Goal: Information Seeking & Learning: Learn about a topic

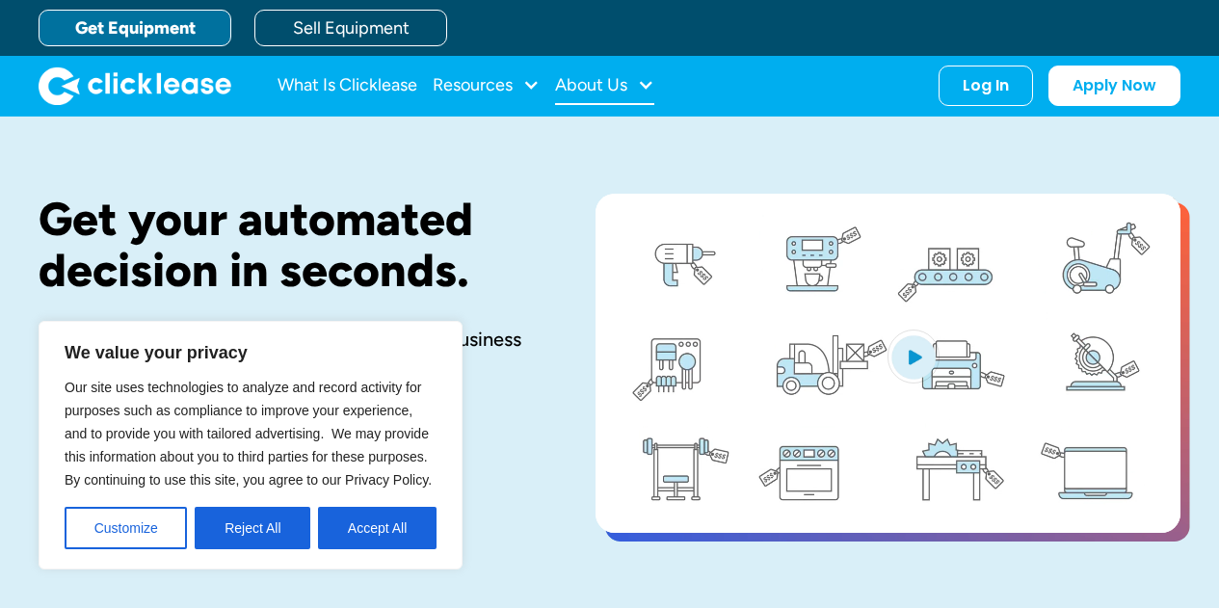
click at [618, 70] on div "About Us" at bounding box center [604, 85] width 99 height 39
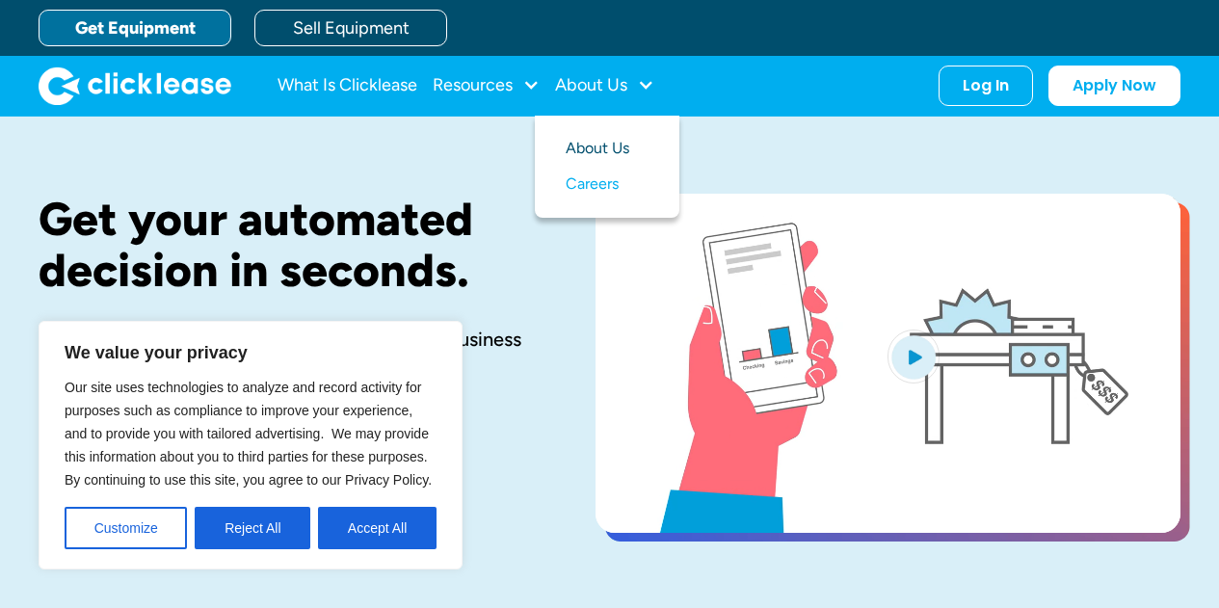
click at [597, 148] on link "About Us" at bounding box center [606, 149] width 83 height 36
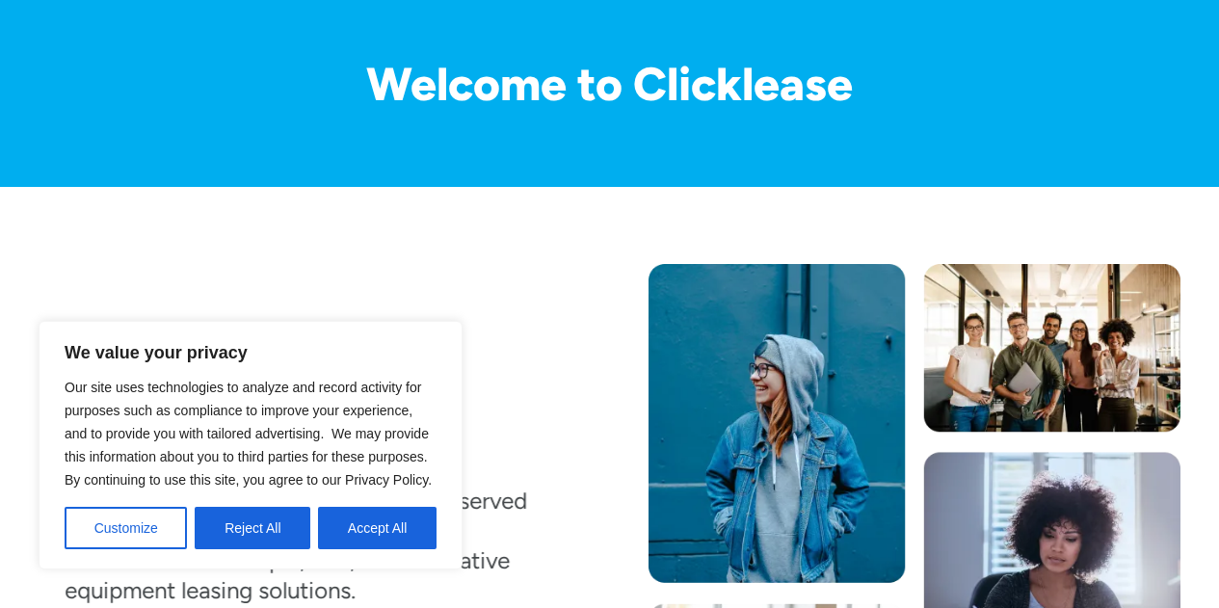
scroll to position [158, 0]
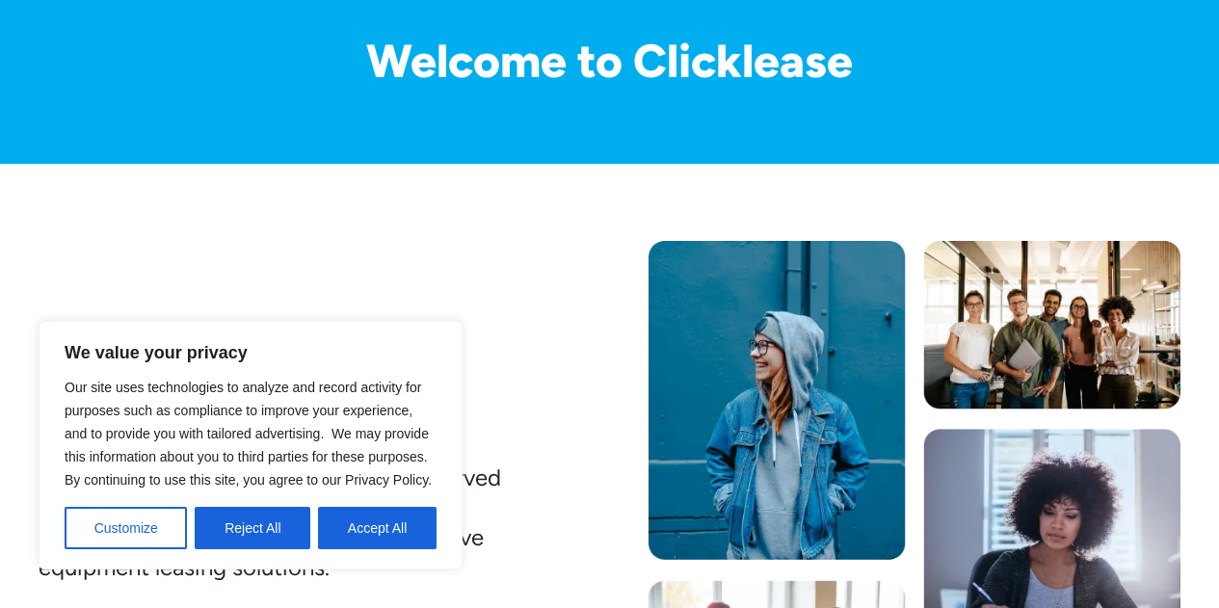
click at [580, 384] on div "Our Mission To fulfill the capital needs of the underserved entrepreneurs and t…" at bounding box center [609, 495] width 1141 height 508
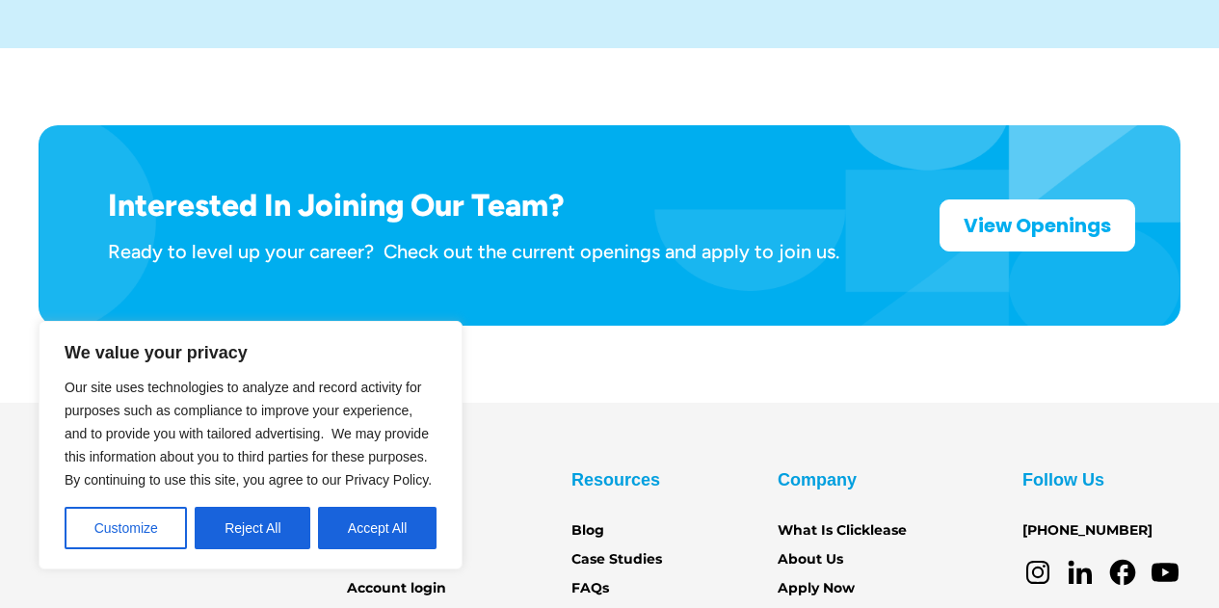
scroll to position [3147, 0]
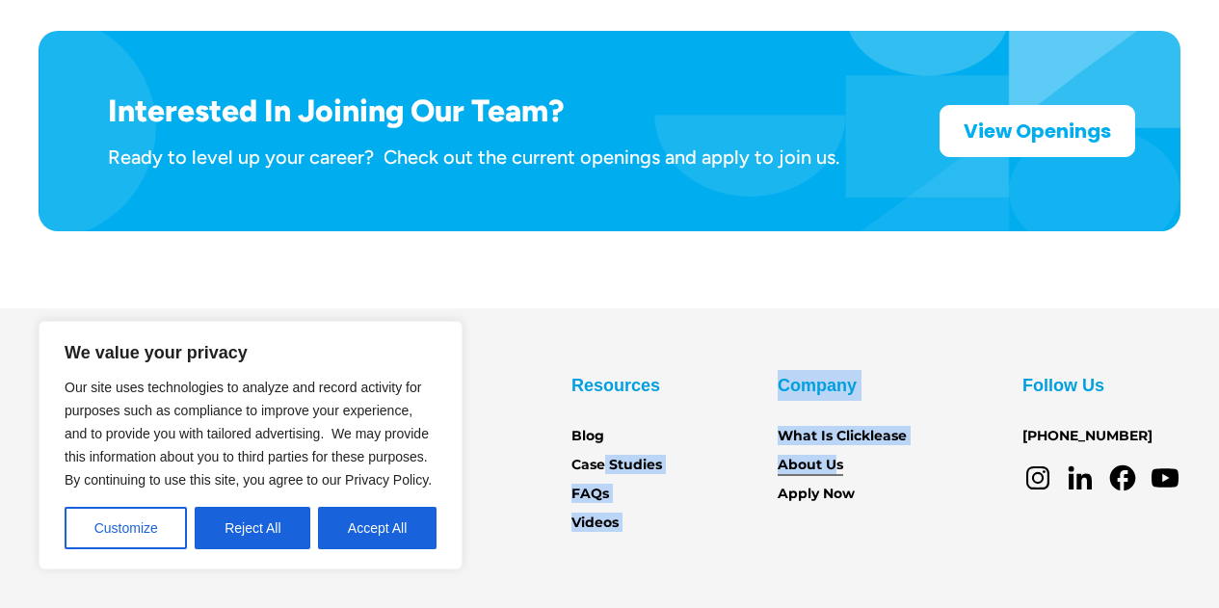
drag, startPoint x: 601, startPoint y: 372, endPoint x: 832, endPoint y: 383, distance: 231.5
click at [832, 383] on div "Services Get Equipment Sell Equipment Account login Partner Portal Resources Bl…" at bounding box center [609, 452] width 1141 height 164
click at [879, 385] on div "Company What Is Clicklease About Us Apply Now" at bounding box center [841, 437] width 129 height 135
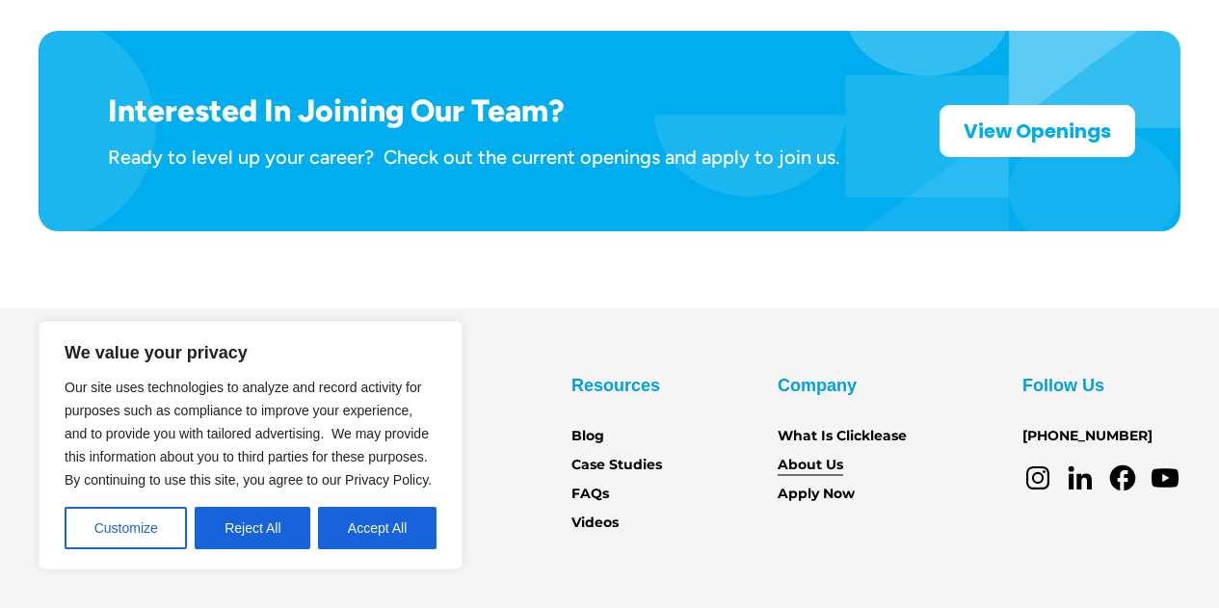
click at [833, 455] on link "About Us" at bounding box center [810, 465] width 66 height 21
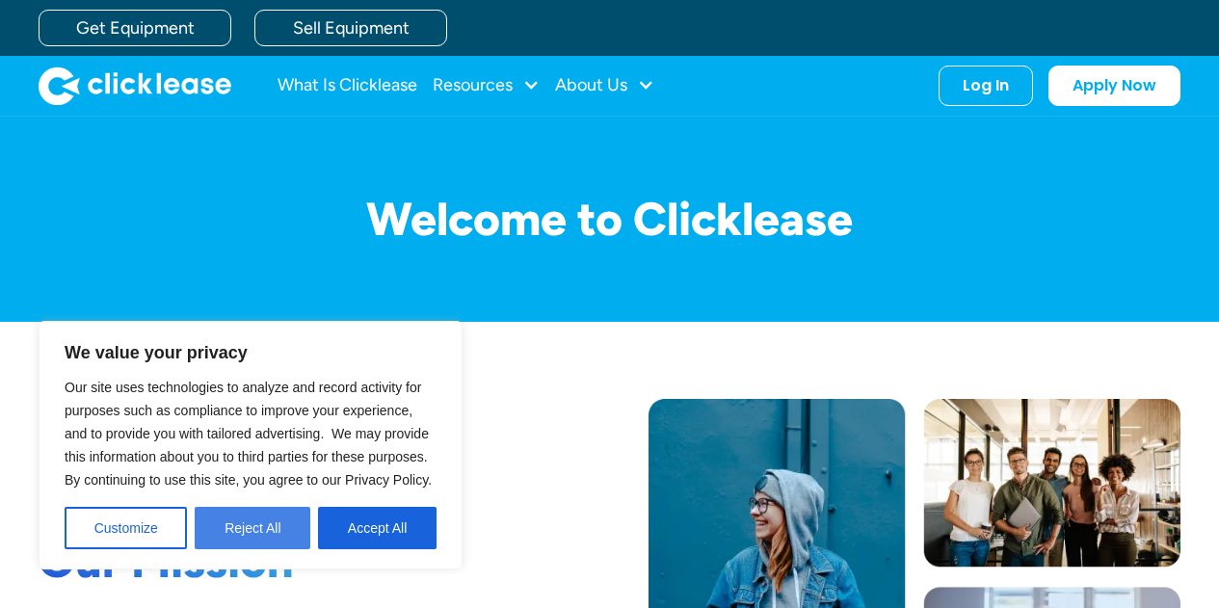
click at [286, 525] on button "Reject All" at bounding box center [253, 528] width 116 height 42
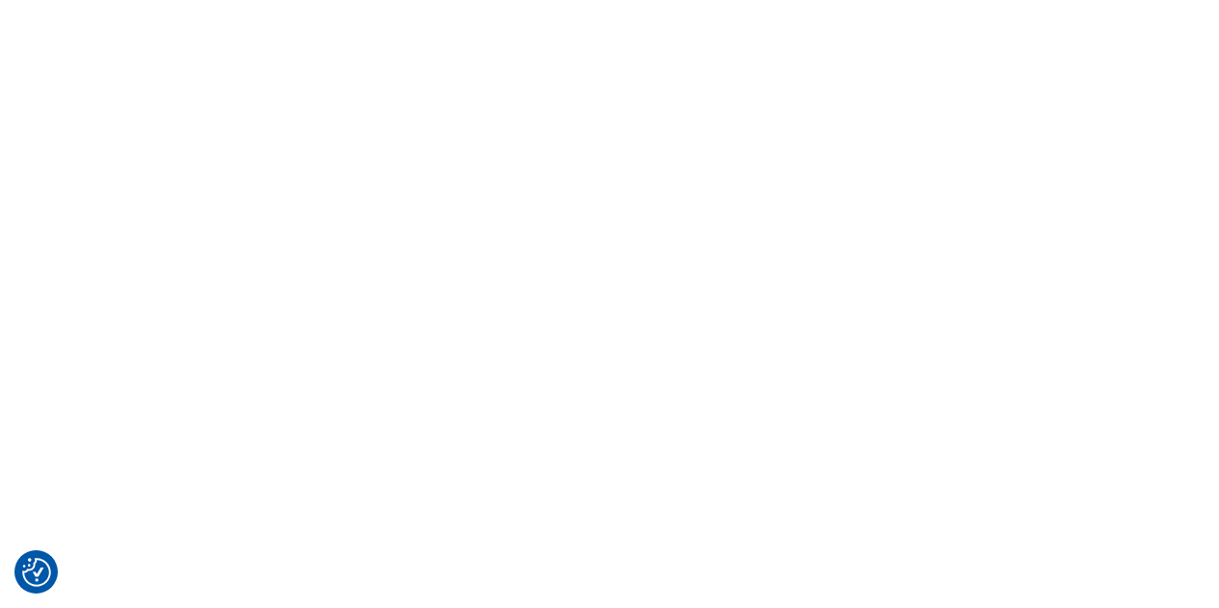
scroll to position [1190, 0]
click at [44, 322] on div at bounding box center [609, 210] width 1219 height 617
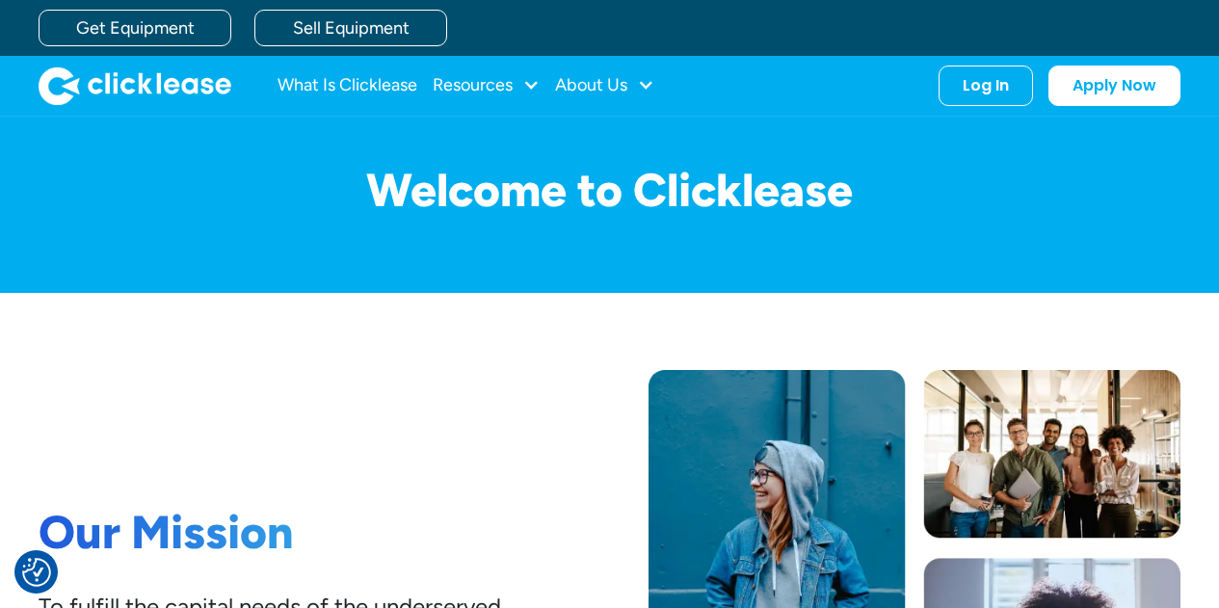
scroll to position [0, 0]
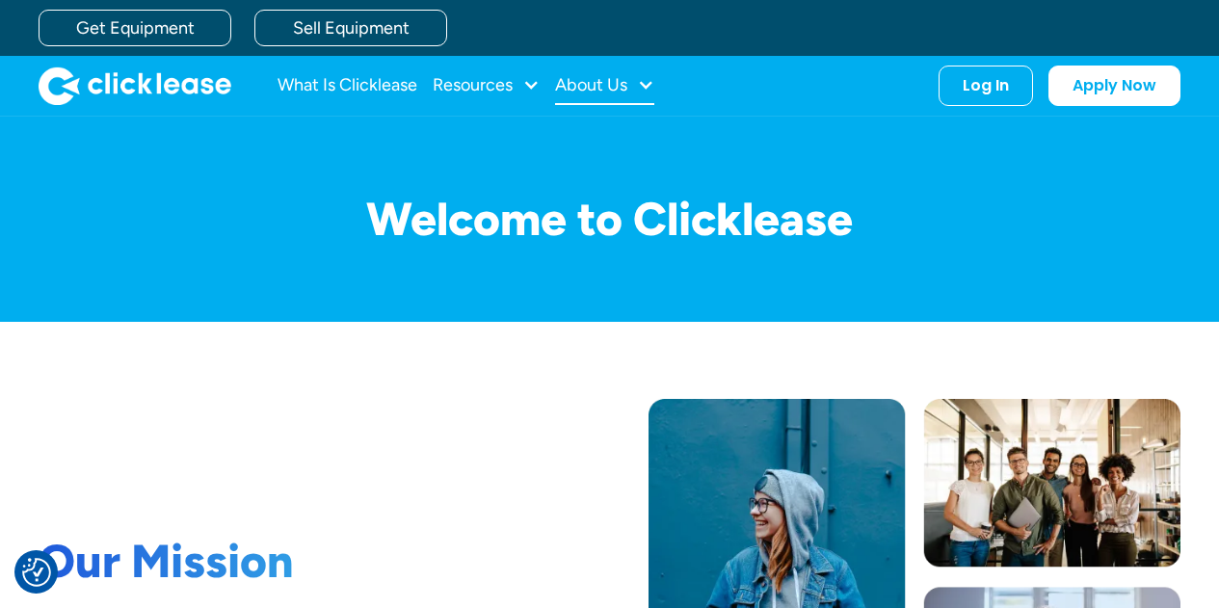
click at [618, 85] on div "About Us" at bounding box center [591, 85] width 72 height 0
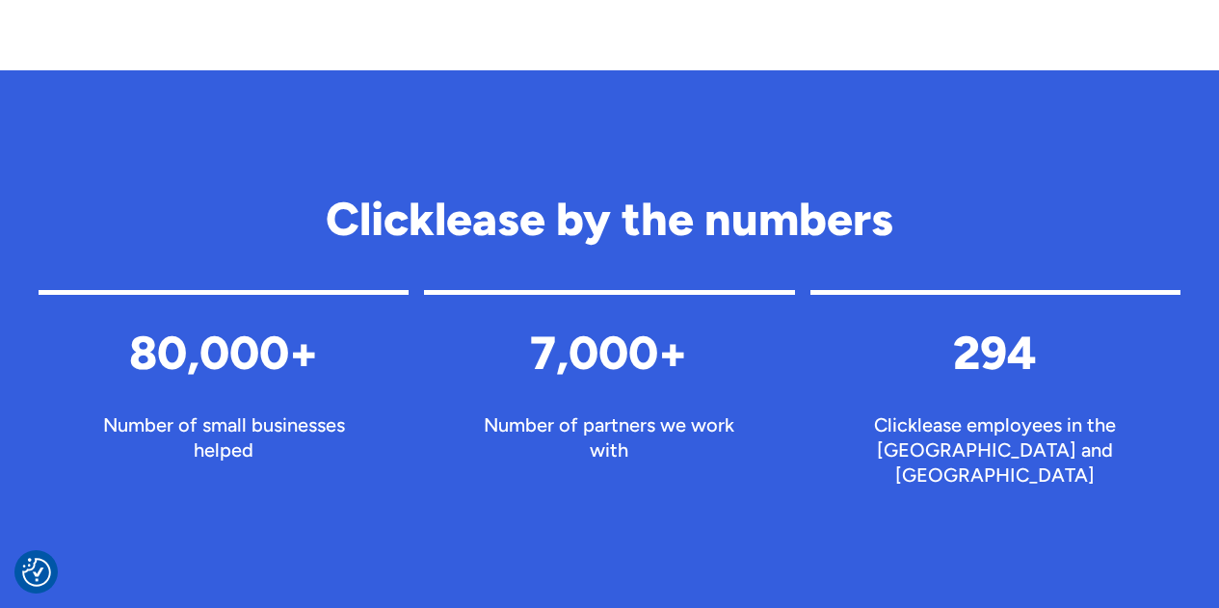
scroll to position [1747, 0]
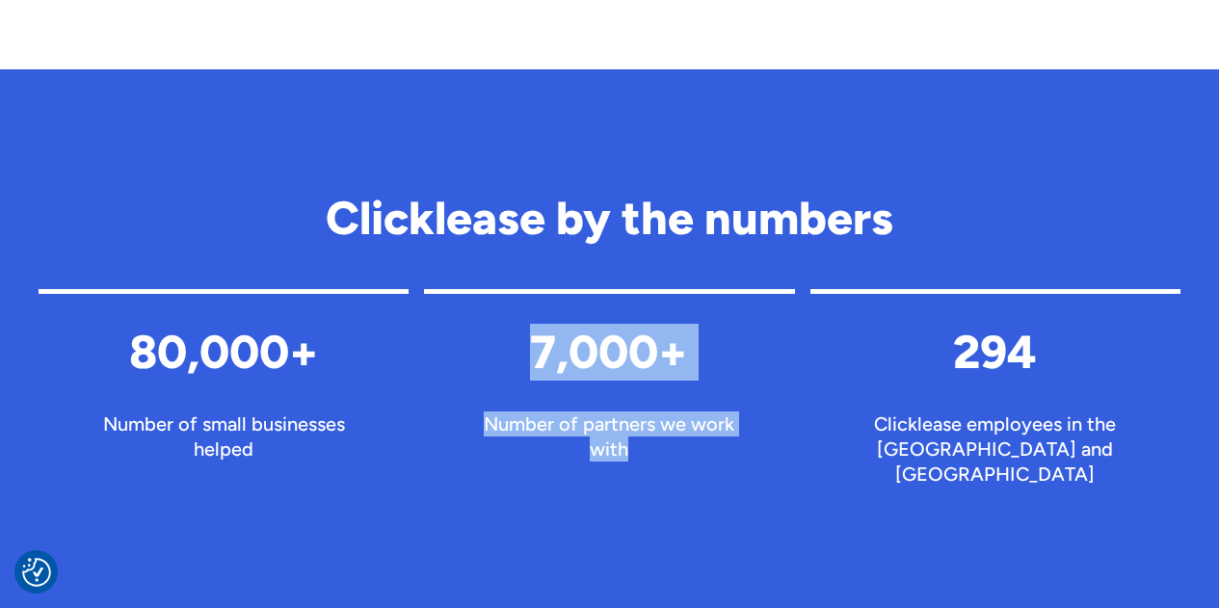
drag, startPoint x: 652, startPoint y: 448, endPoint x: 469, endPoint y: 296, distance: 238.0
click at [469, 296] on div "7,000+ Number of partners we work with" at bounding box center [609, 392] width 370 height 207
click at [431, 380] on div "7,000+ Number of partners we work with" at bounding box center [609, 392] width 370 height 207
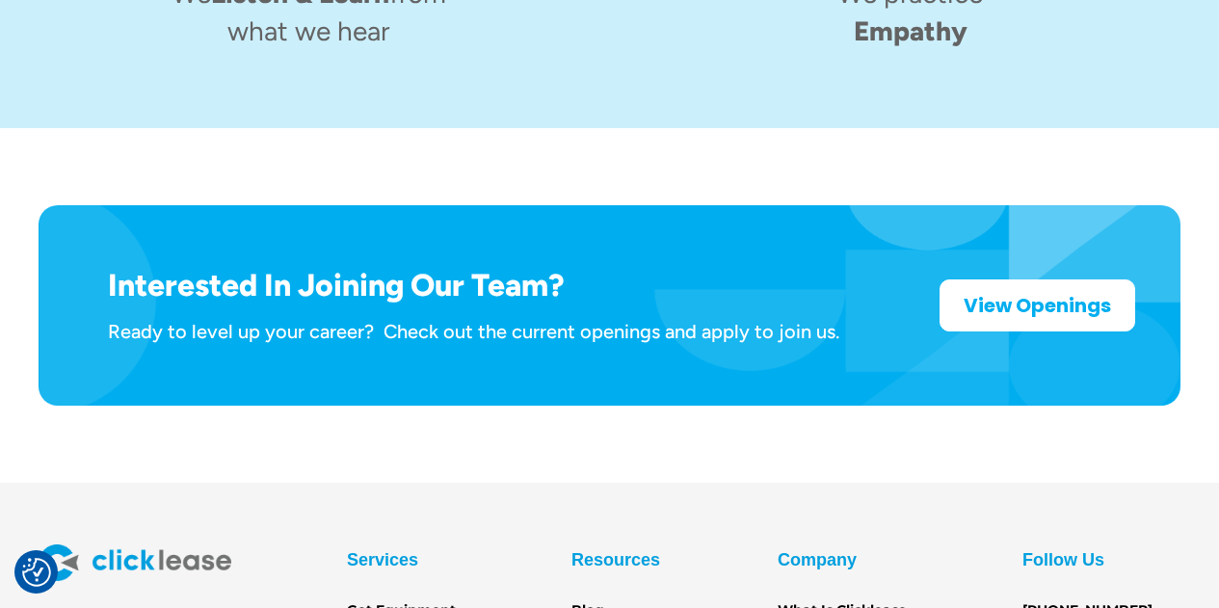
scroll to position [3063, 0]
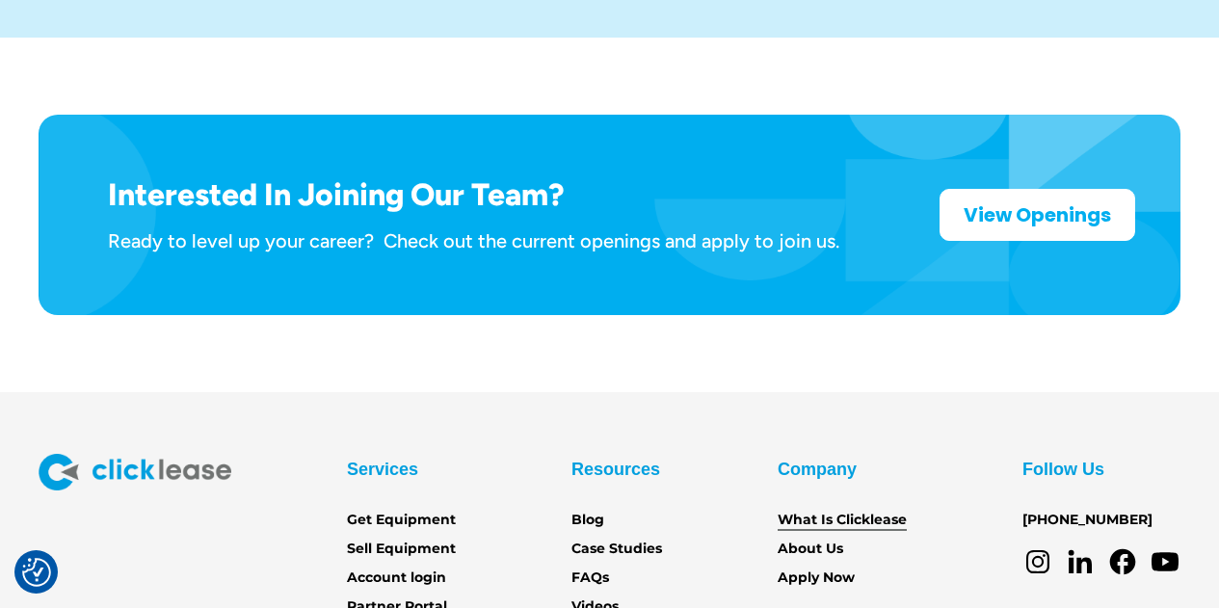
click at [851, 510] on link "What Is Clicklease" at bounding box center [841, 520] width 129 height 21
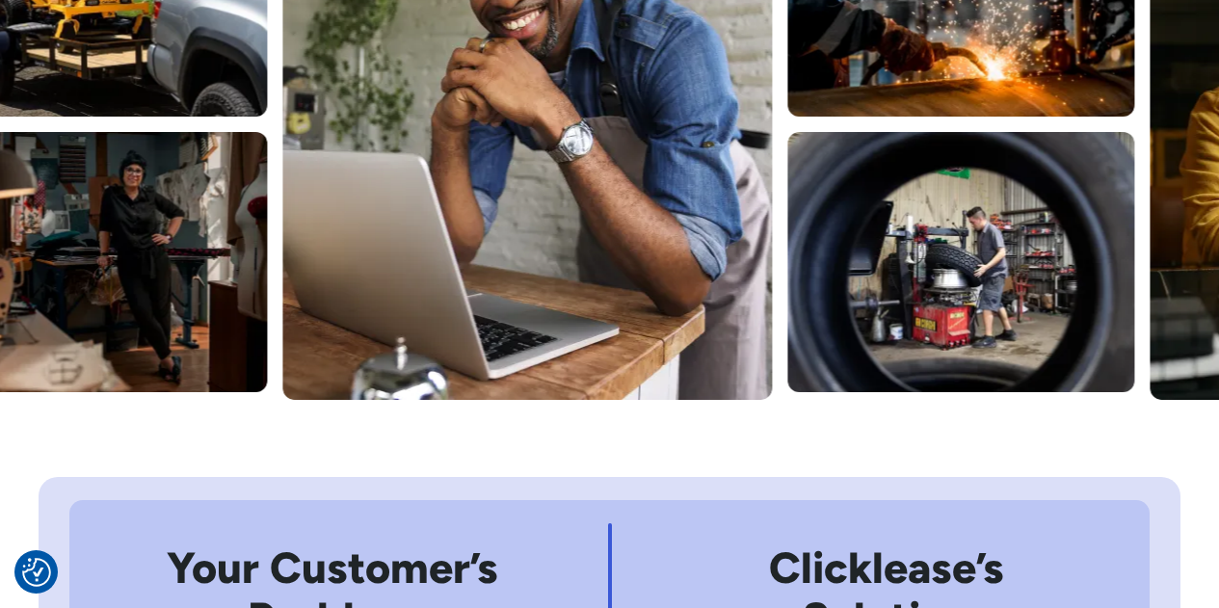
scroll to position [659, 0]
